Goal: Task Accomplishment & Management: Complete application form

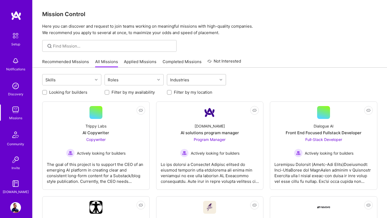
click at [191, 82] on input "text" at bounding box center [191, 80] width 1 height 6
click at [246, 94] on div "Looking for builders Filter by my availability Filter by my location" at bounding box center [209, 91] width 335 height 8
click at [221, 80] on icon at bounding box center [221, 80] width 3 height 3
click at [171, 95] on input "checkbox" at bounding box center [173, 94] width 4 height 4
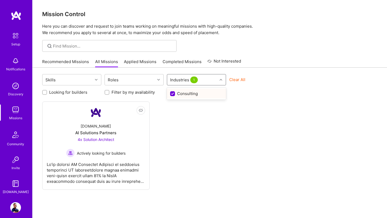
click at [173, 95] on input "checkbox" at bounding box center [173, 94] width 5 height 5
checkbox input "false"
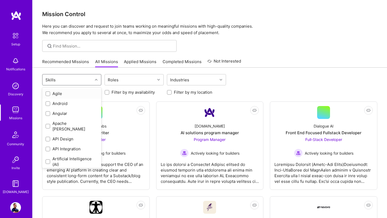
click at [84, 80] on div "Skills" at bounding box center [68, 80] width 50 height 11
click at [50, 160] on div at bounding box center [47, 162] width 5 height 5
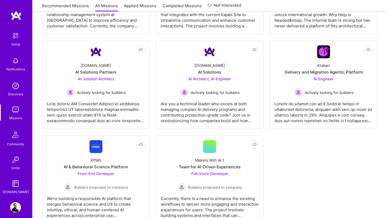
scroll to position [583, 0]
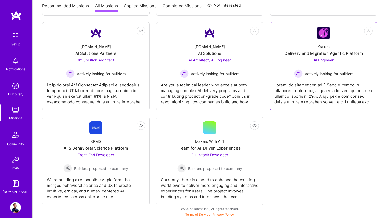
click at [330, 55] on div "Delivery and Migration Agentic Platform" at bounding box center [324, 54] width 78 height 6
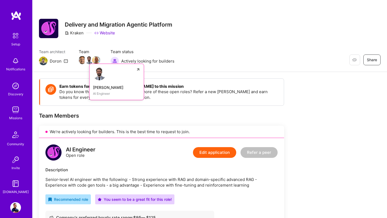
click at [88, 62] on img at bounding box center [89, 60] width 8 height 8
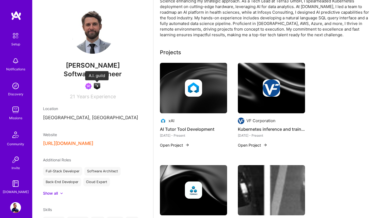
click at [97, 88] on img at bounding box center [97, 86] width 6 height 6
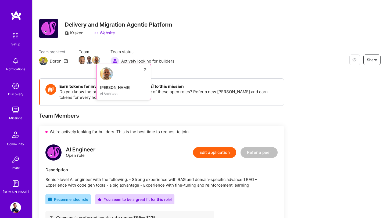
click at [95, 60] on img at bounding box center [96, 60] width 8 height 8
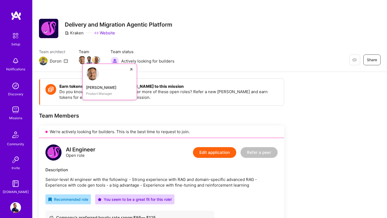
click at [82, 63] on img at bounding box center [82, 60] width 8 height 8
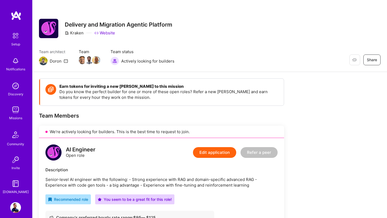
click at [44, 61] on img at bounding box center [43, 61] width 9 height 9
click at [56, 62] on div "Doron" at bounding box center [56, 61] width 12 height 6
click at [12, 109] on img at bounding box center [15, 110] width 11 height 11
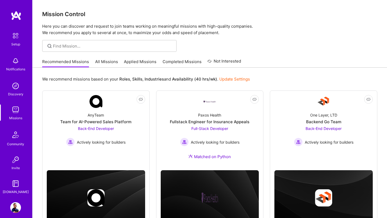
click at [111, 63] on link "All Missions" at bounding box center [106, 63] width 23 height 9
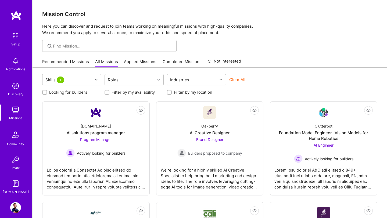
click at [93, 80] on div at bounding box center [97, 79] width 8 height 7
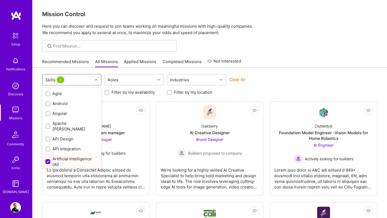
click at [49, 160] on input "checkbox" at bounding box center [48, 162] width 5 height 5
checkbox input "false"
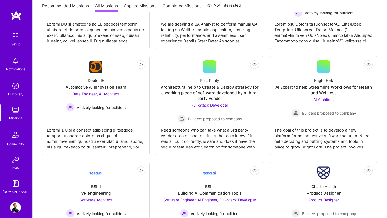
scroll to position [584, 0]
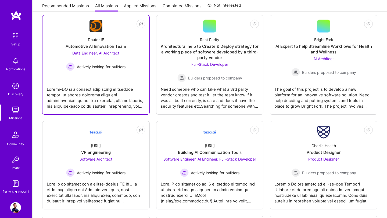
click at [112, 52] on span "Data Engineer, AI Architect" at bounding box center [95, 53] width 47 height 5
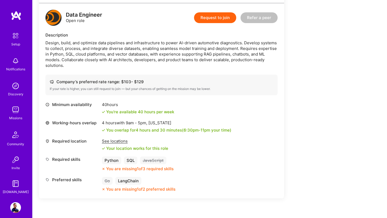
scroll to position [362, 0]
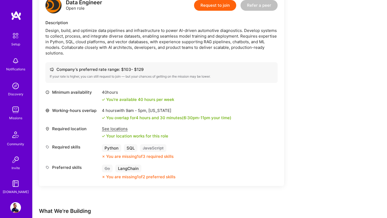
click at [15, 208] on img at bounding box center [15, 208] width 11 height 11
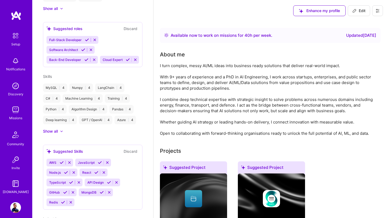
scroll to position [247, 0]
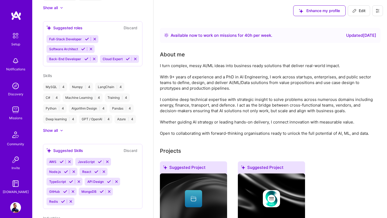
click at [359, 13] on button "Edit" at bounding box center [359, 10] width 22 height 11
select select "US"
select select "Right Now"
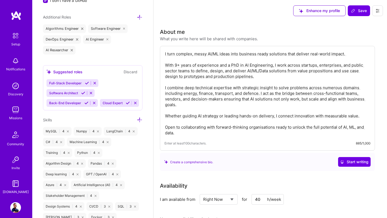
scroll to position [355, 0]
click at [140, 121] on icon at bounding box center [140, 120] width 6 height 6
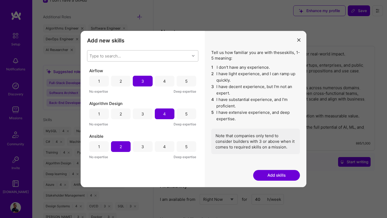
click at [127, 54] on div "Type to search..." at bounding box center [138, 56] width 102 height 11
type input "java"
click at [94, 80] on input "modal" at bounding box center [93, 80] width 4 height 4
checkbox input "false"
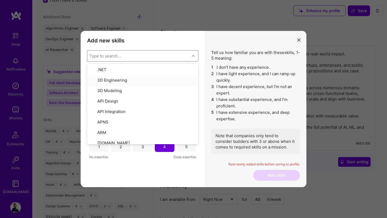
click at [188, 35] on div "Add new skills Tell us how familiar you are with given skills, using between 1 …" at bounding box center [143, 109] width 124 height 157
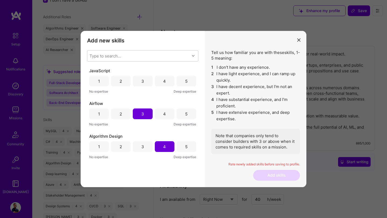
click at [116, 83] on div "2" at bounding box center [121, 81] width 20 height 11
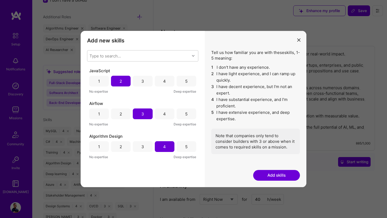
click at [277, 176] on button "Add skills" at bounding box center [276, 175] width 47 height 11
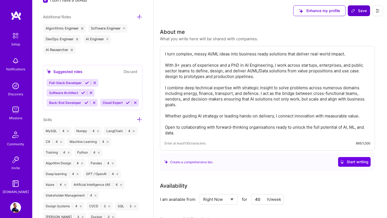
click at [359, 12] on span "Save" at bounding box center [359, 10] width 16 height 5
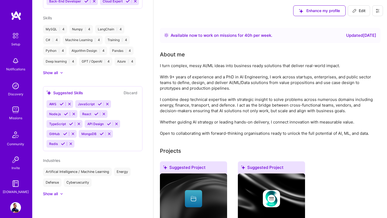
scroll to position [205, 0]
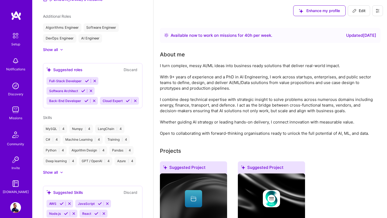
click at [15, 113] on img at bounding box center [15, 110] width 11 height 11
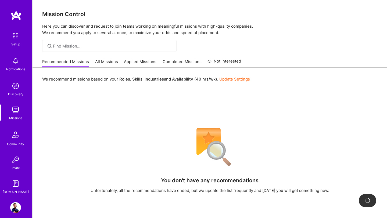
click at [109, 63] on link "All Missions" at bounding box center [106, 63] width 23 height 9
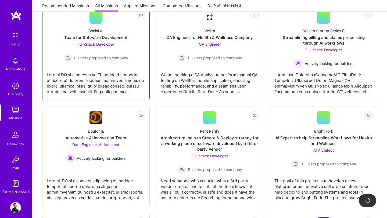
scroll to position [501, 0]
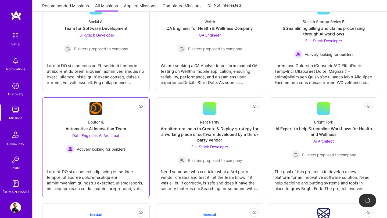
click at [105, 131] on div "Automotive AI Innovation Team" at bounding box center [96, 129] width 61 height 6
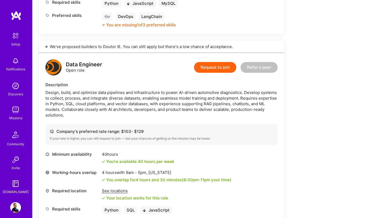
scroll to position [240, 0]
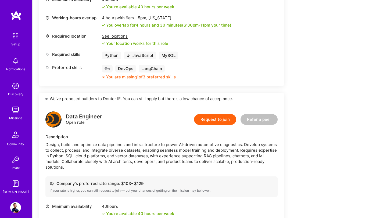
click at [221, 119] on button "Request to join" at bounding box center [215, 119] width 42 height 11
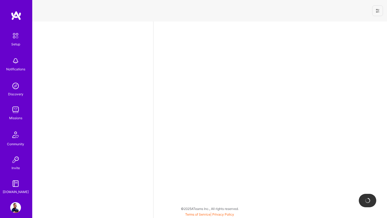
select select "US"
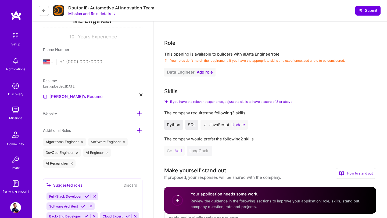
scroll to position [146, 0]
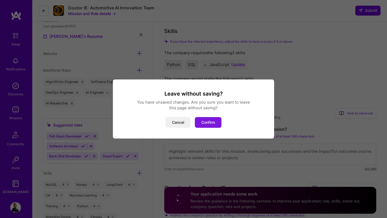
click at [206, 125] on button "Confirm" at bounding box center [208, 122] width 27 height 11
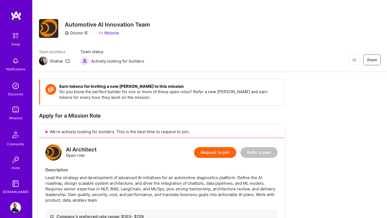
click at [16, 209] on img at bounding box center [15, 208] width 11 height 11
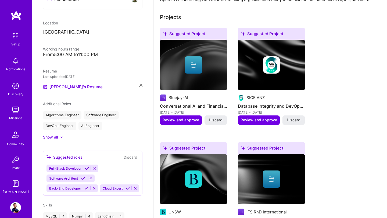
scroll to position [174, 0]
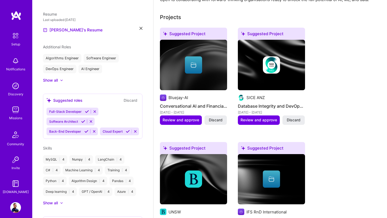
click at [127, 97] on div "Suggested roles Discard Full-Stack Developer Software Architect Back-End Develo…" at bounding box center [93, 116] width 100 height 45
click at [107, 114] on div "Full-Stack Developer Software Architect Back-End Developer Cloud Expert" at bounding box center [93, 122] width 93 height 28
click at [105, 122] on div "Full-Stack Developer Software Architect Back-End Developer Cloud Expert" at bounding box center [93, 122] width 93 height 28
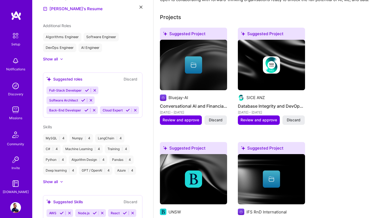
scroll to position [124, 0]
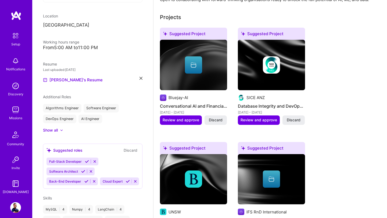
click at [60, 131] on div at bounding box center [61, 130] width 3 height 3
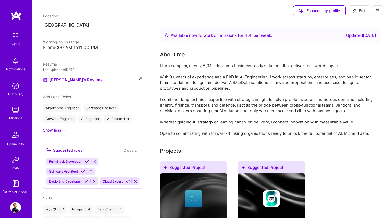
click at [358, 9] on span "Edit" at bounding box center [359, 10] width 13 height 5
select select "US"
select select "Right Now"
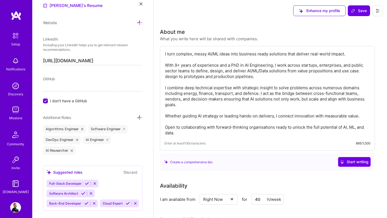
scroll to position [258, 0]
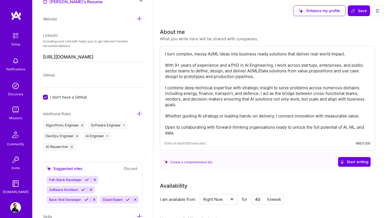
click at [139, 115] on icon at bounding box center [140, 114] width 6 height 6
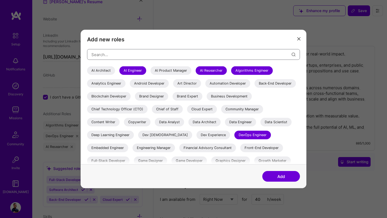
click at [154, 54] on input "modal" at bounding box center [191, 55] width 200 height 14
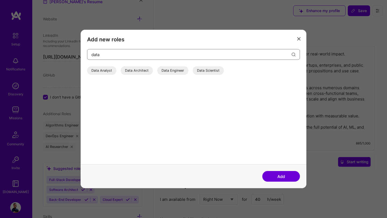
type input "data"
click at [206, 70] on div "Data Scientist" at bounding box center [208, 70] width 31 height 9
click at [176, 71] on div "Data Engineer" at bounding box center [172, 70] width 31 height 9
click at [279, 177] on button "Add" at bounding box center [282, 176] width 38 height 11
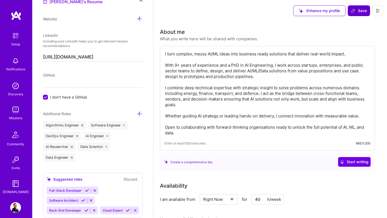
click at [362, 11] on span "Save" at bounding box center [359, 10] width 16 height 5
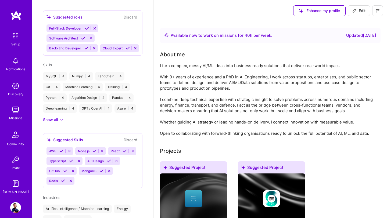
scroll to position [203, 0]
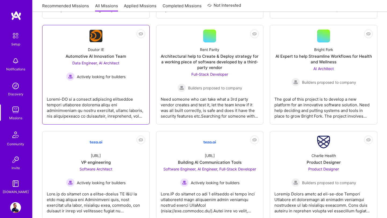
scroll to position [574, 0]
click at [104, 65] on span "Data Engineer, AI Architect" at bounding box center [95, 63] width 47 height 5
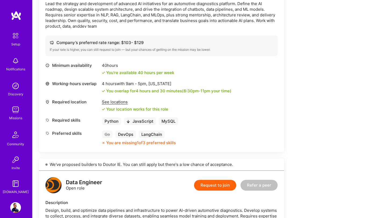
scroll to position [59, 0]
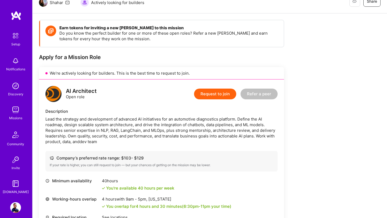
click at [214, 92] on button "Request to join" at bounding box center [215, 94] width 42 height 11
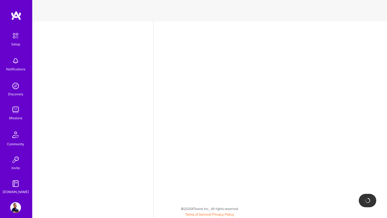
select select "US"
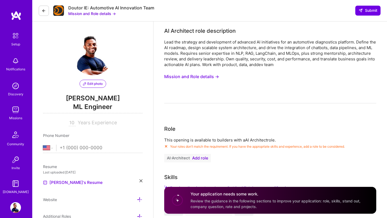
click at [211, 77] on button "Mission and Role details →" at bounding box center [191, 77] width 55 height 10
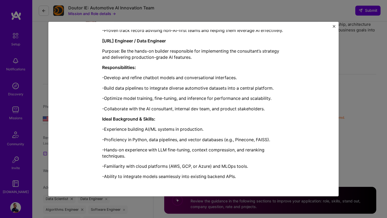
scroll to position [51, 0]
click at [365, 75] on div "Mission Description and Role Details AI Architect role description Lead the str…" at bounding box center [193, 109] width 387 height 218
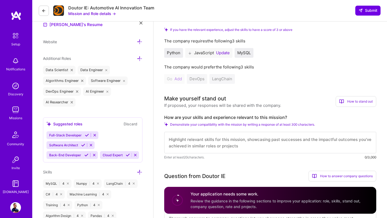
scroll to position [147, 0]
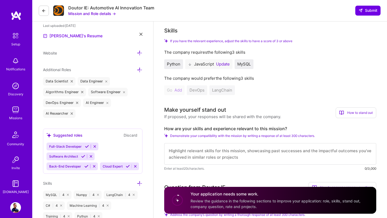
click at [190, 64] on icon at bounding box center [190, 64] width 4 height 4
click at [221, 65] on button "Update" at bounding box center [223, 64] width 14 height 4
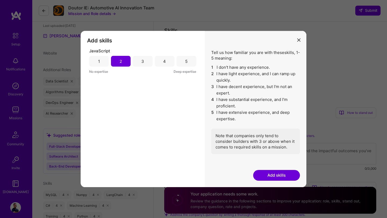
click at [141, 63] on div "3" at bounding box center [143, 61] width 20 height 11
click at [266, 175] on button "Add skills" at bounding box center [276, 175] width 47 height 11
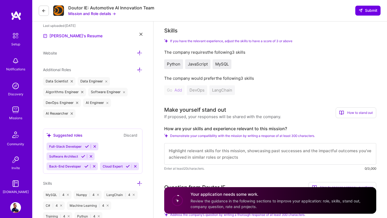
click at [291, 69] on div "If you have the relevant experience, adjust the skills to have a score of 3 or …" at bounding box center [270, 67] width 212 height 56
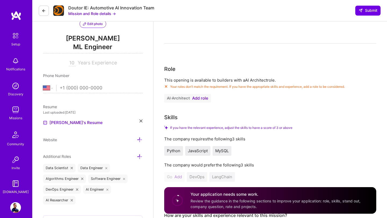
scroll to position [0, 0]
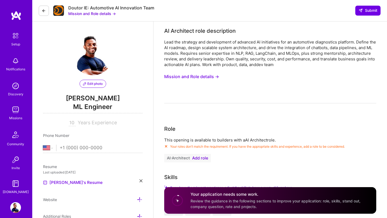
click at [203, 159] on span "Add role" at bounding box center [200, 158] width 16 height 4
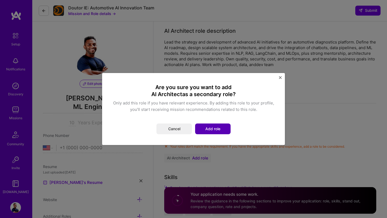
click at [215, 131] on button "Add role" at bounding box center [213, 129] width 36 height 11
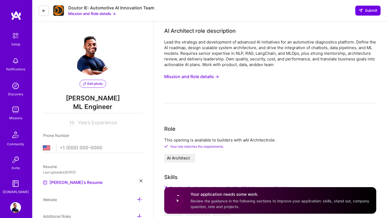
click at [208, 77] on button "Mission and Role details →" at bounding box center [191, 77] width 55 height 10
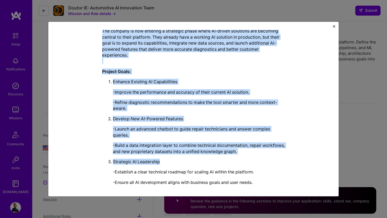
scroll to position [172, 0]
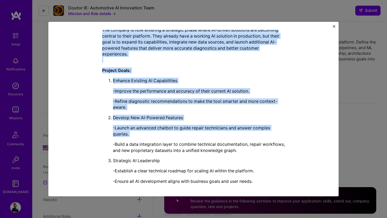
drag, startPoint x: 103, startPoint y: 64, endPoint x: 221, endPoint y: 139, distance: 139.5
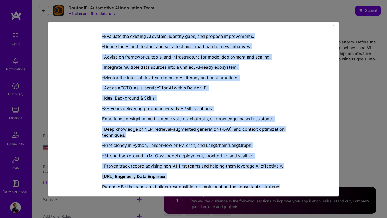
scroll to position [503, 0]
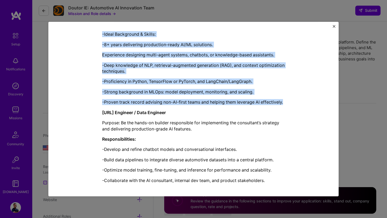
drag, startPoint x: 102, startPoint y: 50, endPoint x: 296, endPoint y: 106, distance: 201.9
copy div "1. Senior AI Consultant / AI Architect Purpose: Act as a strategic advisor and …"
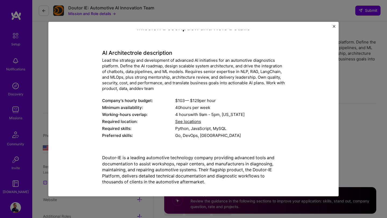
scroll to position [8, 0]
